Goal: Find specific page/section: Find specific page/section

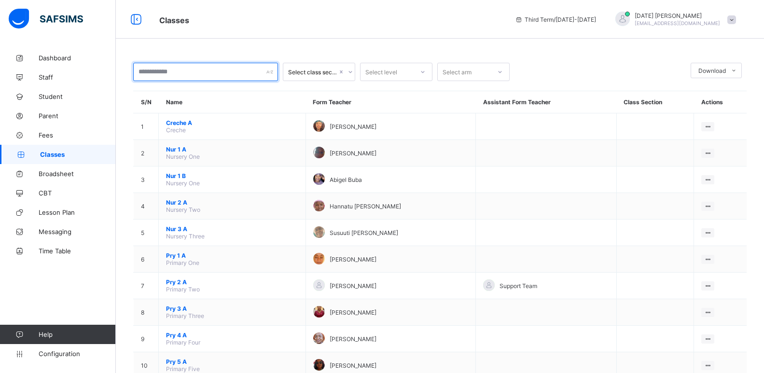
click at [174, 71] on input "text" at bounding box center [205, 72] width 145 height 18
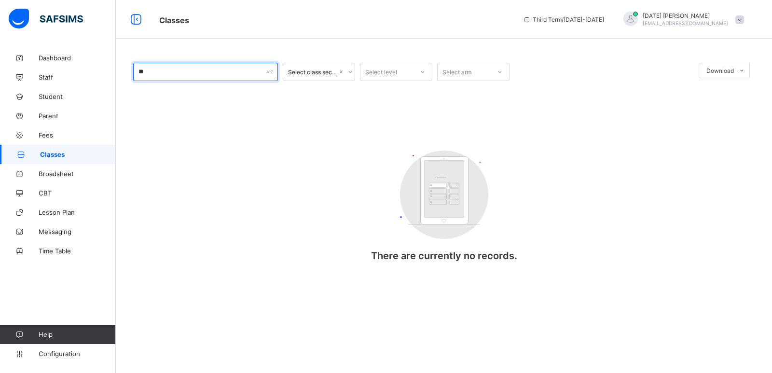
type input "*"
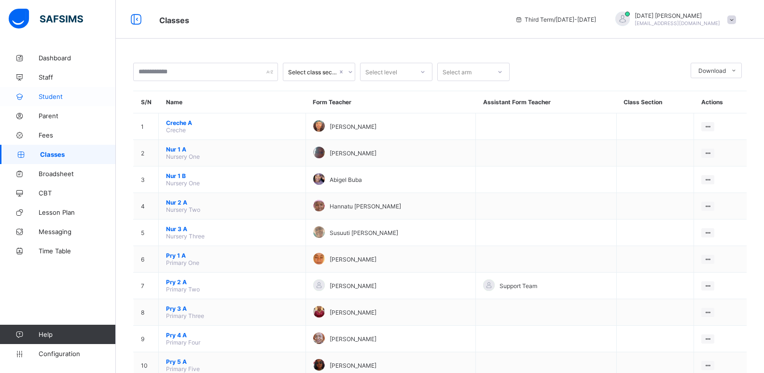
click at [57, 96] on span "Student" at bounding box center [77, 97] width 77 height 8
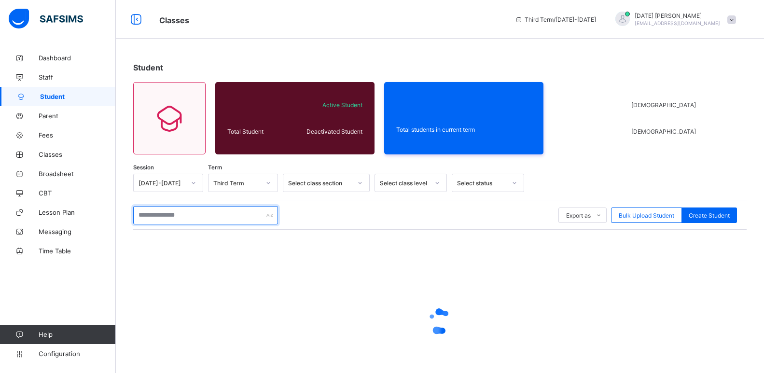
click at [181, 218] on input "text" at bounding box center [205, 215] width 145 height 18
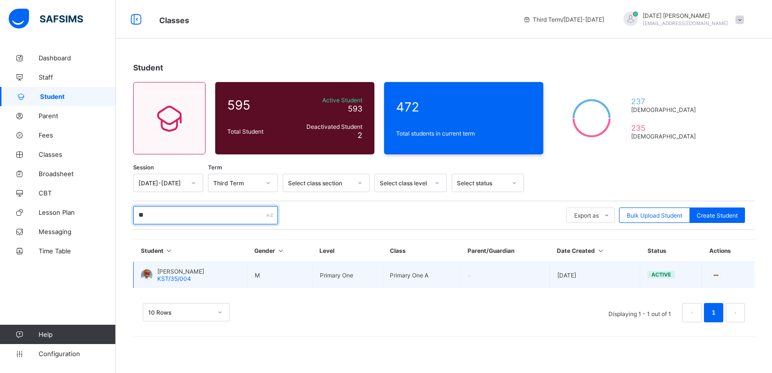
type input "*"
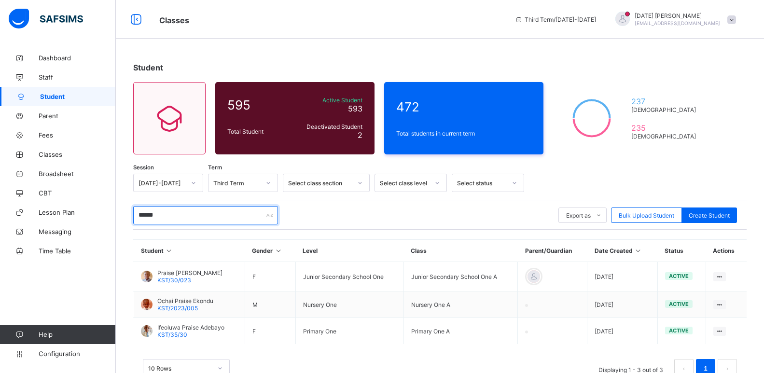
click at [247, 213] on input "******" at bounding box center [205, 215] width 145 height 18
type input "*"
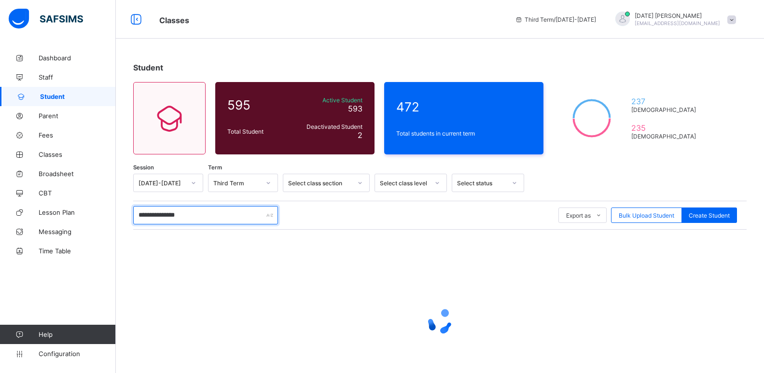
type input "**********"
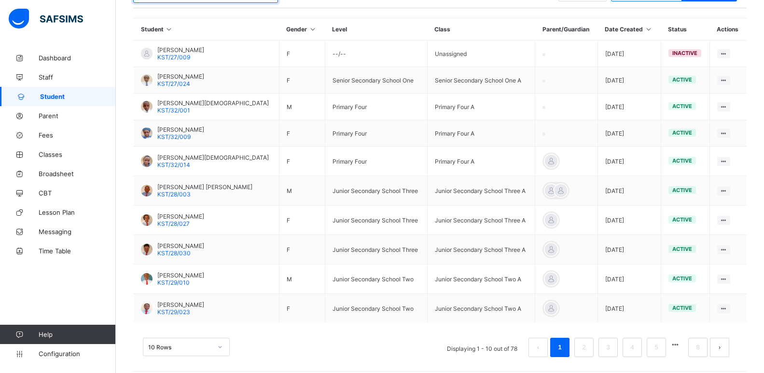
scroll to position [230, 0]
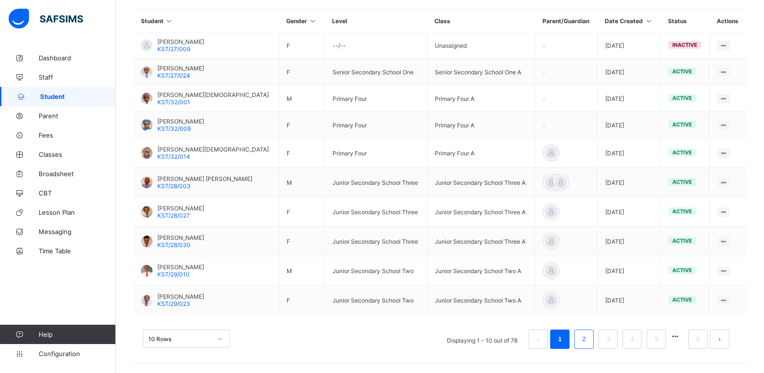
click at [588, 339] on link "2" at bounding box center [583, 339] width 9 height 13
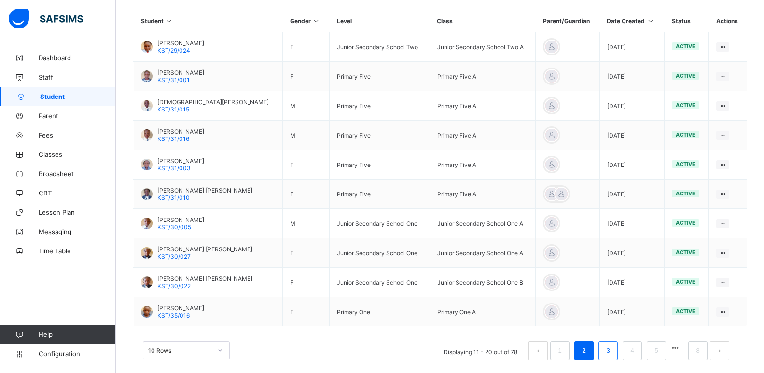
click at [612, 353] on link "3" at bounding box center [607, 350] width 9 height 13
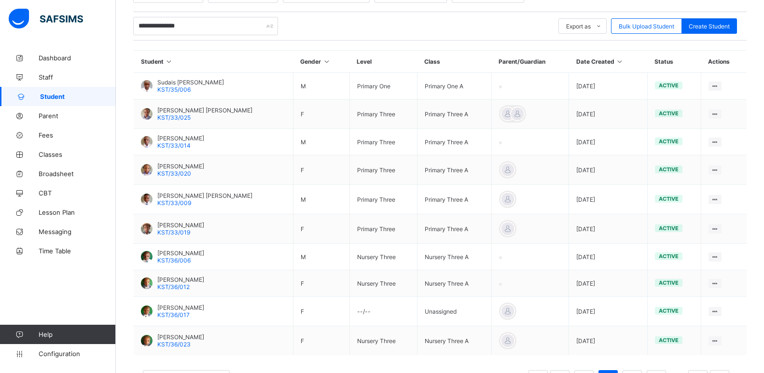
scroll to position [190, 0]
